Goal: Task Accomplishment & Management: Manage account settings

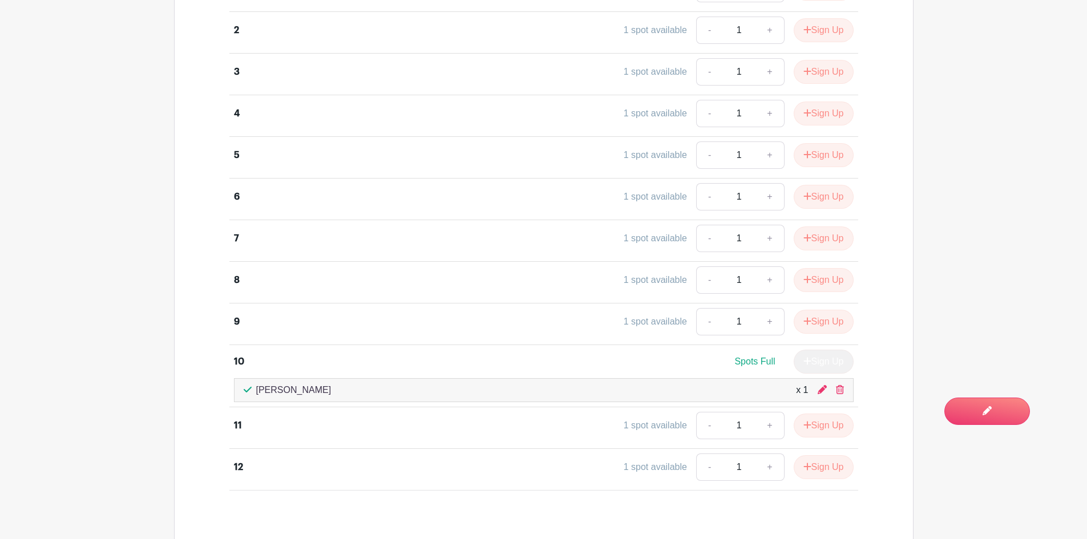
scroll to position [1161, 0]
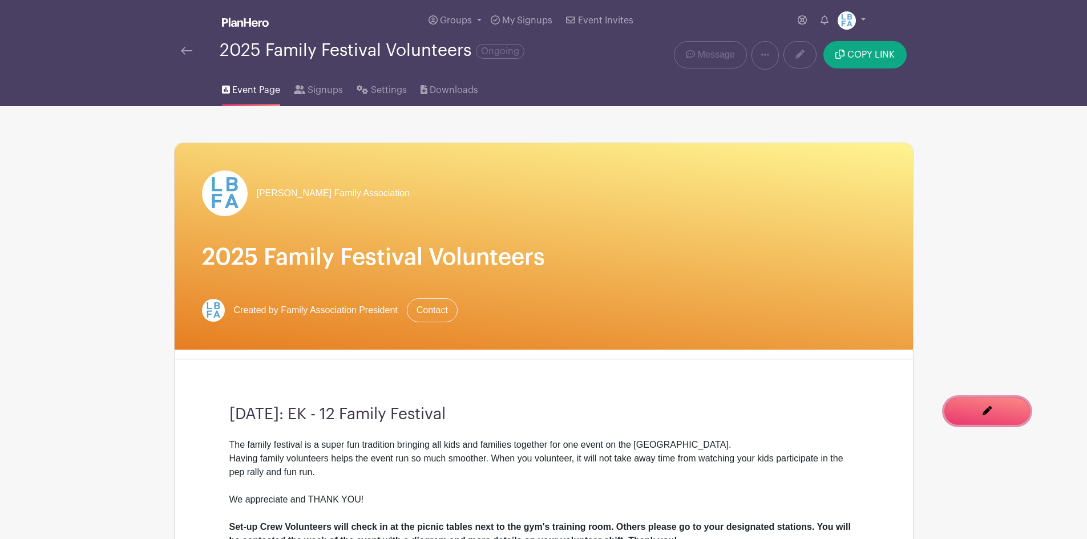
click at [0, 0] on span "You are currently in Signup Mode Switch to Edit Mode" at bounding box center [0, 0] width 0 height 0
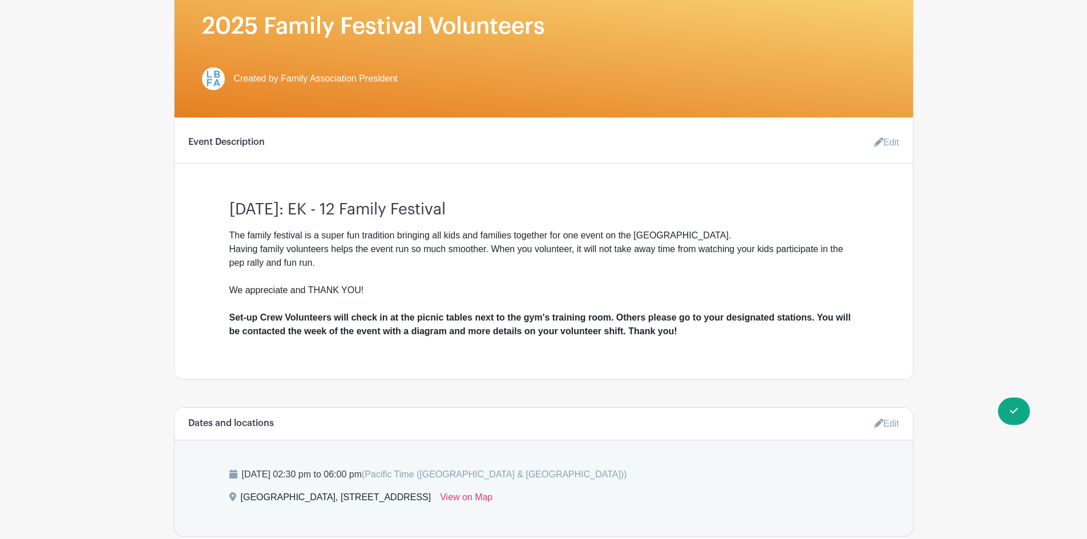
scroll to position [285, 0]
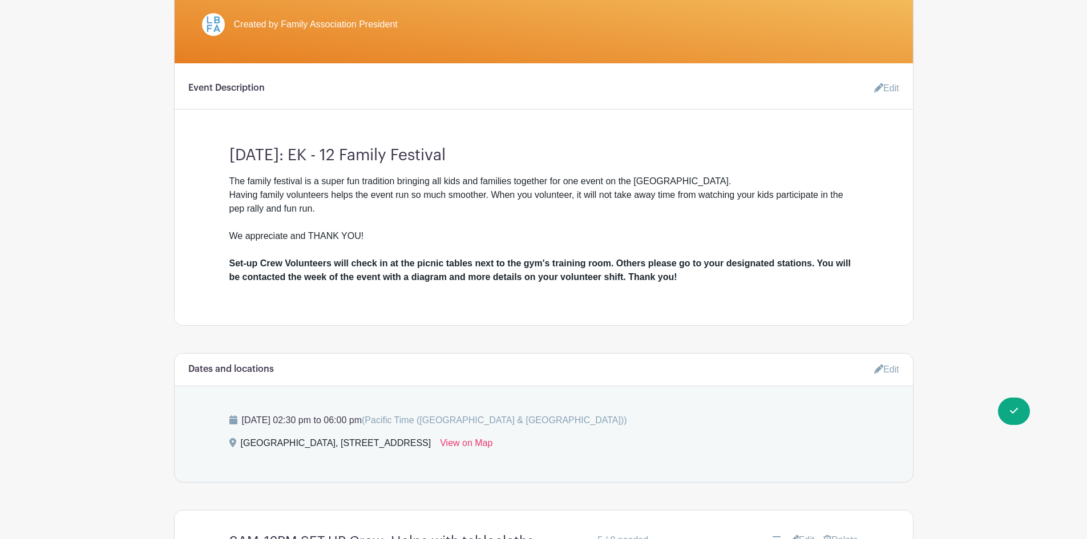
click at [888, 92] on link "Edit" at bounding box center [882, 88] width 34 height 23
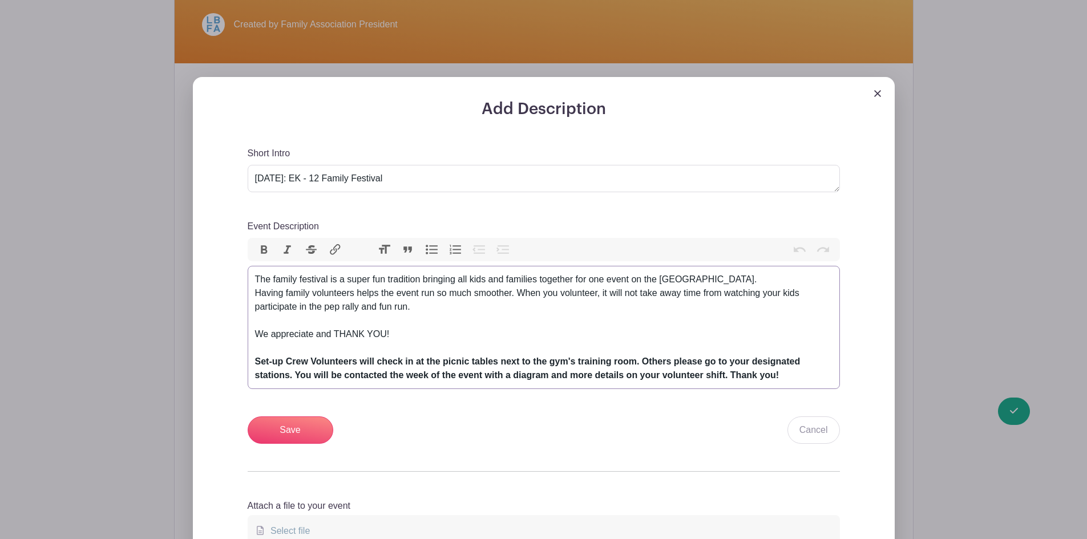
click at [358, 280] on div "The family festival is a super fun tradition bringing all kids and families tog…" at bounding box center [543, 328] width 577 height 110
click at [423, 321] on div "The family festival is a super fun tradition bringing all kids and families tog…" at bounding box center [543, 328] width 577 height 110
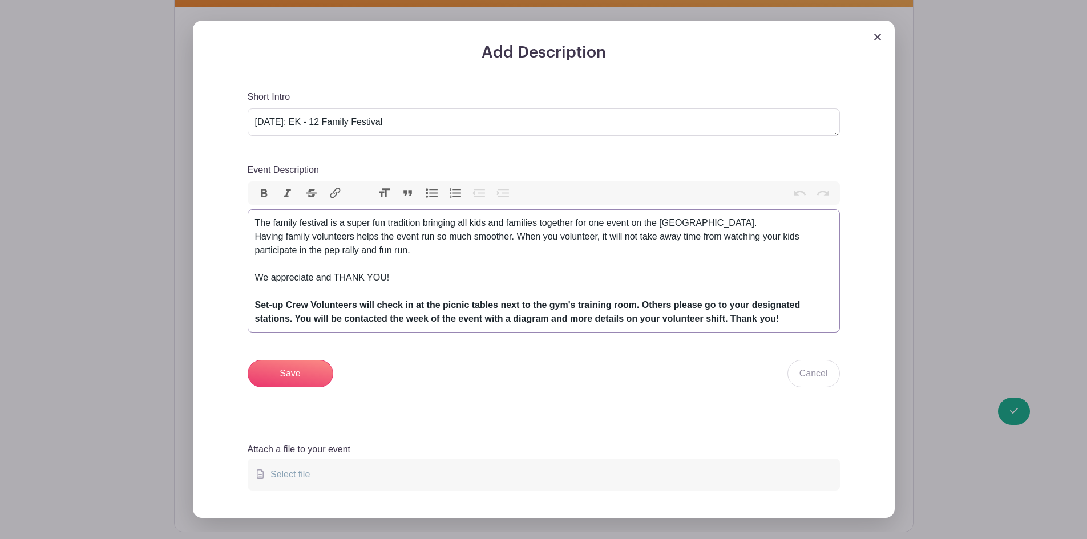
scroll to position [342, 0]
click at [419, 283] on div "The family festival is a super fun tradition bringing all kids and families tog…" at bounding box center [543, 271] width 577 height 110
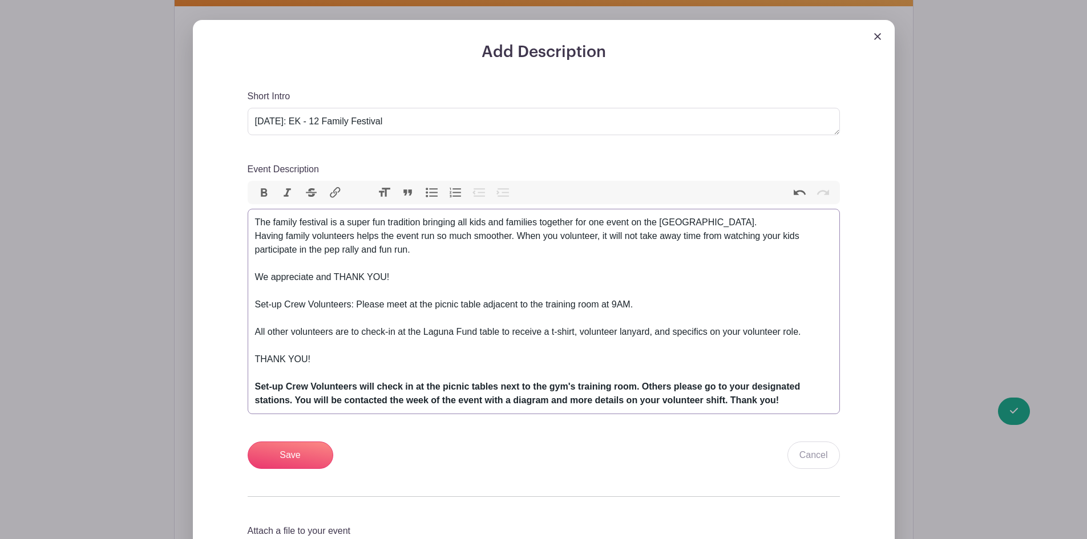
click at [306, 275] on div "The family festival is a super fun tradition bringing all kids and families tog…" at bounding box center [543, 312] width 577 height 192
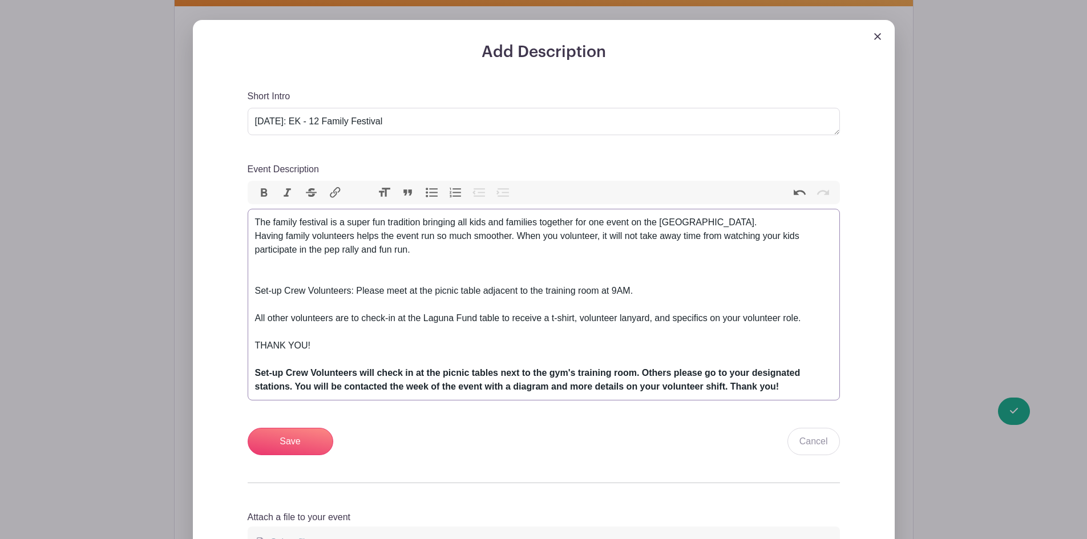
click at [266, 346] on div "The family festival is a super fun tradition bringing all kids and families tog…" at bounding box center [543, 305] width 577 height 178
paste trix-editor "We appreciate and THANK YOU!"
click at [284, 286] on div "The family festival is a super fun tradition bringing all kids and families tog…" at bounding box center [543, 305] width 577 height 178
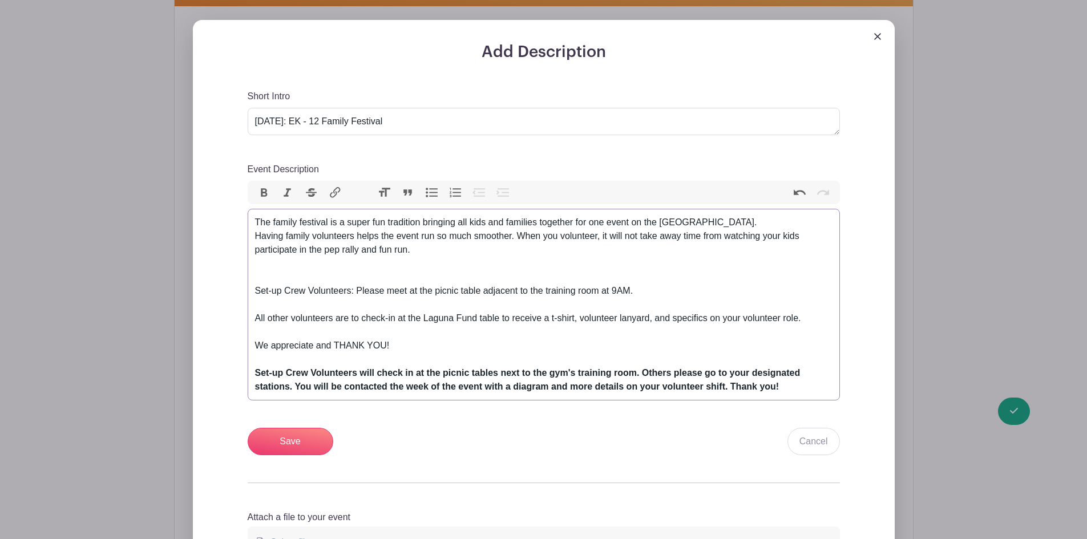
click at [276, 265] on div "The family festival is a super fun tradition bringing all kids and families tog…" at bounding box center [543, 305] width 577 height 178
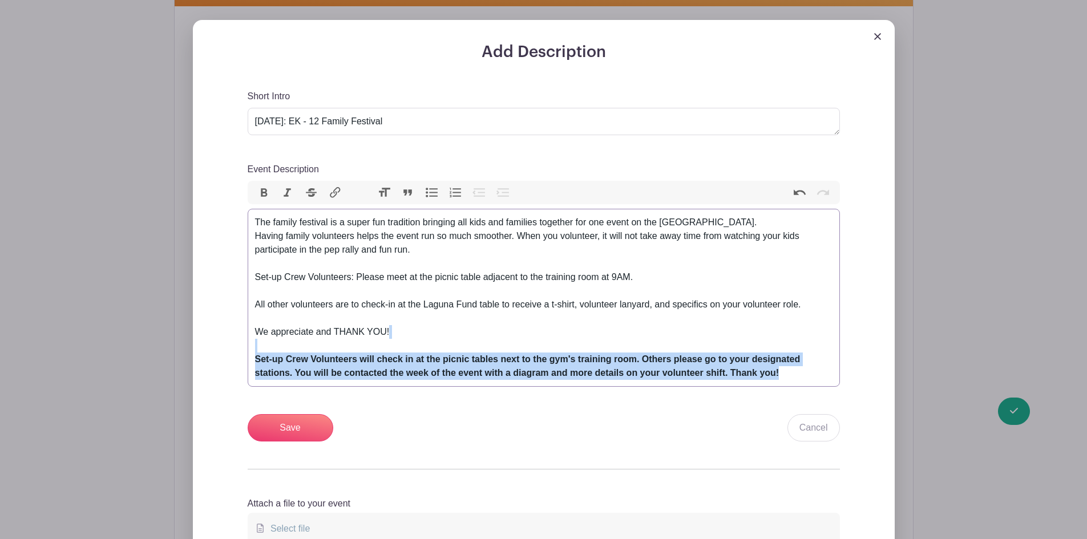
drag, startPoint x: 790, startPoint y: 372, endPoint x: 292, endPoint y: 323, distance: 500.3
click at [184, 342] on div "Add Description Short Intro [DATE]: EK - 12 Family Festival Event Description B…" at bounding box center [544, 296] width 720 height 552
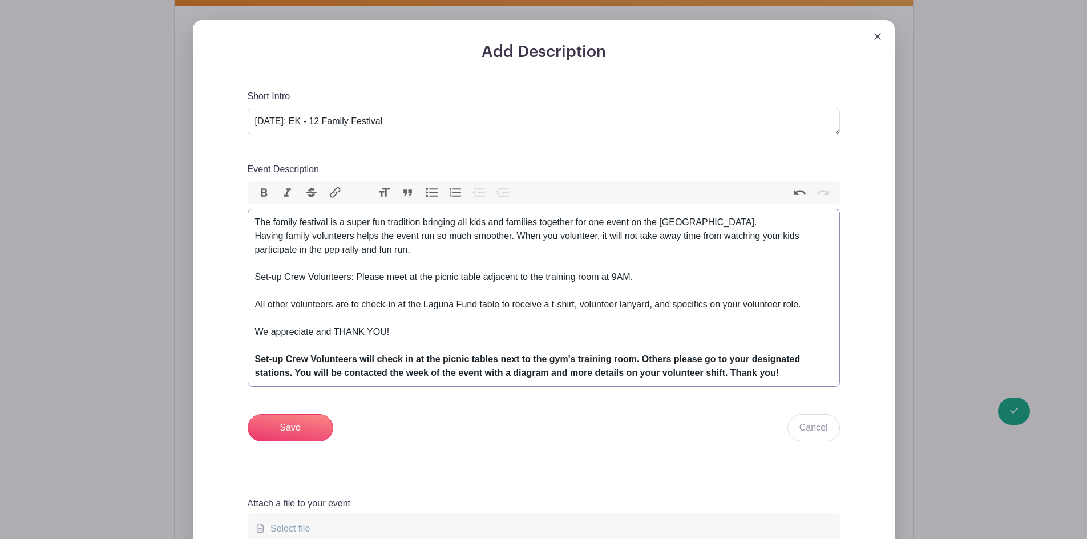
click at [409, 321] on div "The family festival is a super fun tradition bringing all kids and families tog…" at bounding box center [543, 298] width 577 height 164
drag, startPoint x: 350, startPoint y: 278, endPoint x: 232, endPoint y: 279, distance: 117.5
click at [232, 279] on div "Add Description Short Intro [DATE]: EK - 12 Family Festival Event Description B…" at bounding box center [543, 307] width 647 height 529
click at [254, 189] on button "Bold" at bounding box center [264, 192] width 24 height 15
click at [405, 249] on div "The family festival is a super fun tradition bringing all kids and families tog…" at bounding box center [543, 298] width 577 height 164
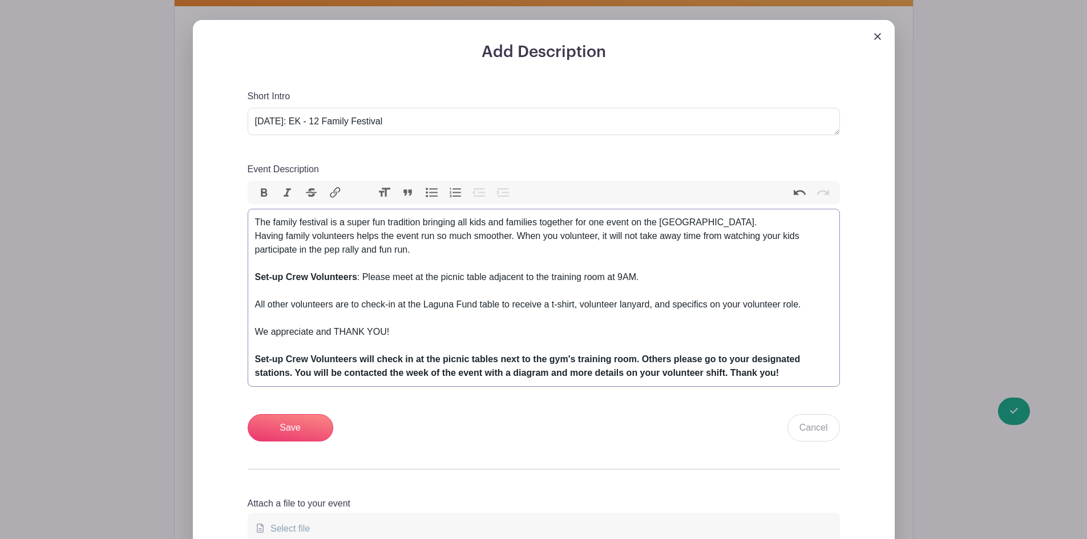
click at [487, 278] on div "The family festival is a super fun tradition bringing all kids and families tog…" at bounding box center [543, 298] width 577 height 164
click at [499, 253] on div "The family festival is a super fun tradition bringing all kids and families tog…" at bounding box center [543, 298] width 577 height 164
click at [654, 274] on div "The family festival is a super fun tradition bringing all kids and families tog…" at bounding box center [543, 298] width 577 height 164
drag, startPoint x: 254, startPoint y: 302, endPoint x: 353, endPoint y: 298, distance: 99.3
click at [353, 298] on trix-editor "The family festival is a super fun tradition bringing all kids and families tog…" at bounding box center [544, 298] width 592 height 178
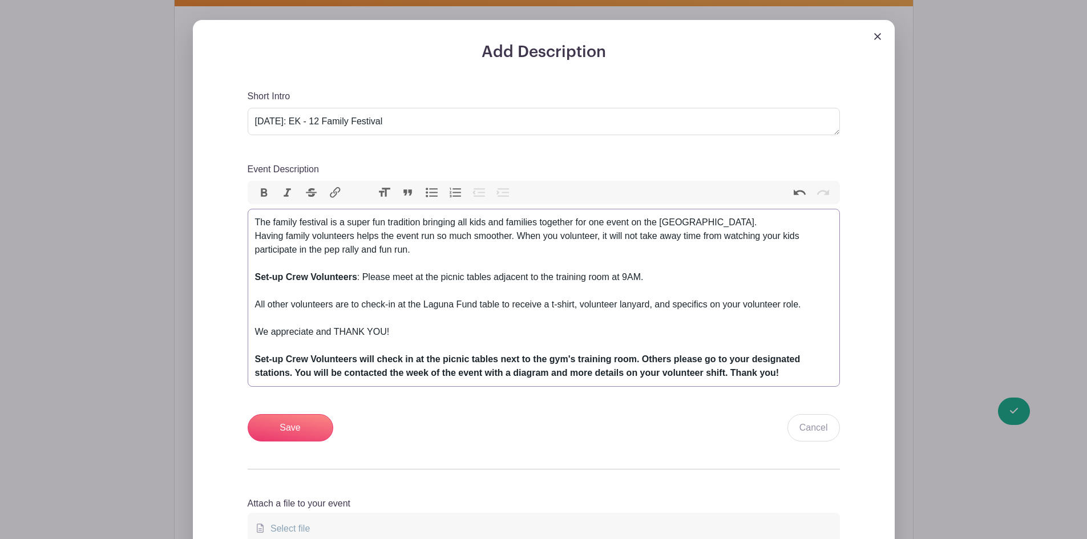
click at [391, 257] on div "The family festival is a super fun tradition bringing all kids and families tog…" at bounding box center [543, 298] width 577 height 164
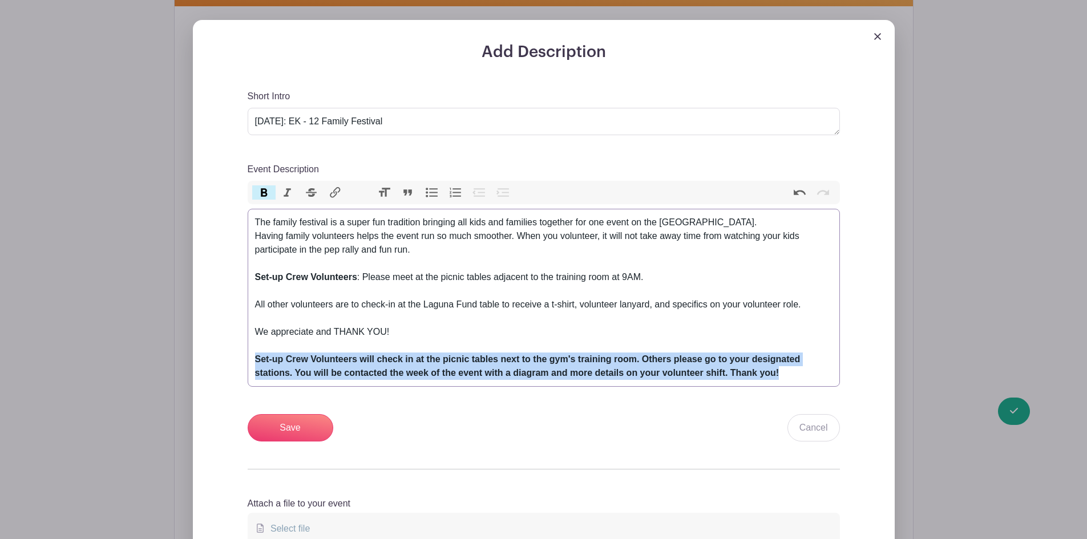
drag, startPoint x: 802, startPoint y: 376, endPoint x: 205, endPoint y: 359, distance: 596.8
click at [205, 359] on div "Add Description Short Intro [DATE]: EK - 12 Family Festival Event Description B…" at bounding box center [544, 296] width 702 height 552
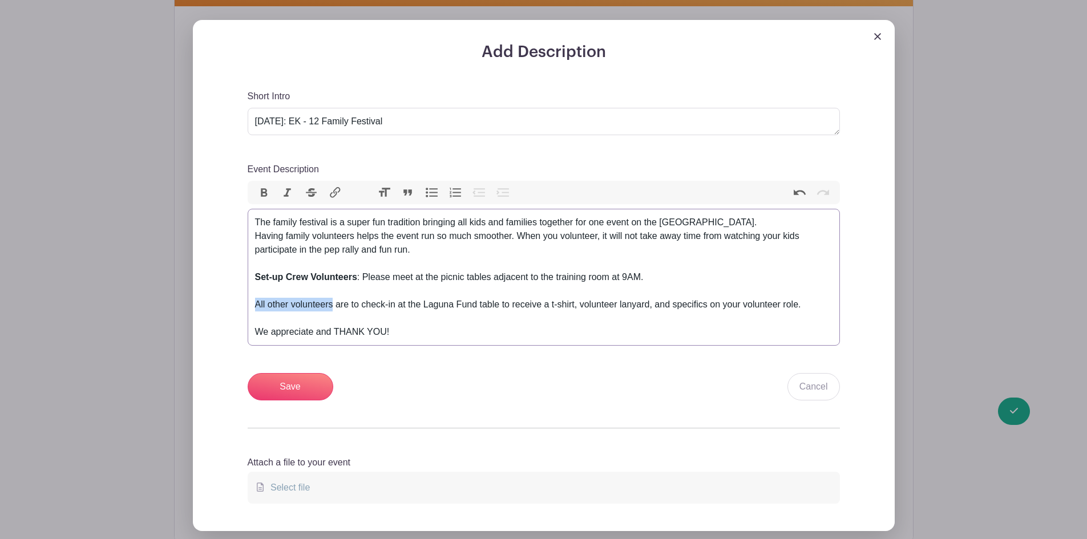
drag, startPoint x: 256, startPoint y: 305, endPoint x: 334, endPoint y: 304, distance: 78.1
click at [334, 303] on div "The family festival is a super fun tradition bringing all kids and families tog…" at bounding box center [543, 277] width 577 height 123
type trix-editor "<div>The family festival is a super fun tradition bringing all kids and familie…"
click at [350, 287] on div "The family festival is a super fun tradition bringing all kids and families tog…" at bounding box center [543, 277] width 577 height 123
click at [275, 390] on input "Save" at bounding box center [291, 386] width 86 height 27
